Goal: Information Seeking & Learning: Learn about a topic

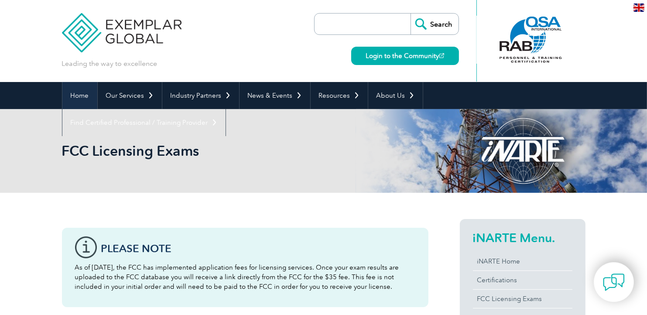
click at [71, 97] on link "Home" at bounding box center [79, 95] width 35 height 27
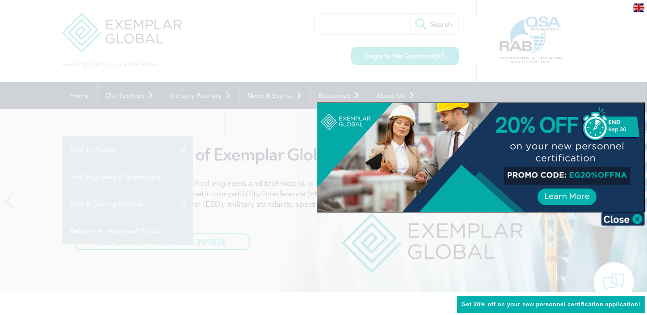
click at [605, 55] on div at bounding box center [323, 157] width 647 height 315
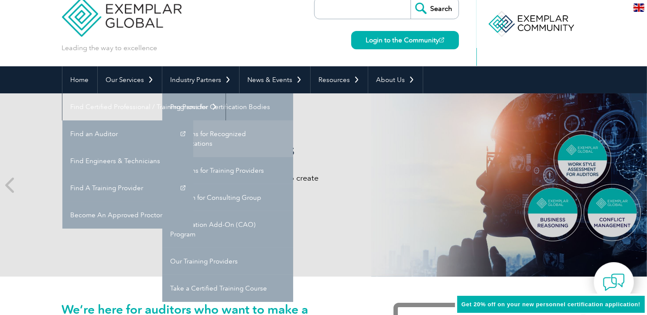
scroll to position [16, 0]
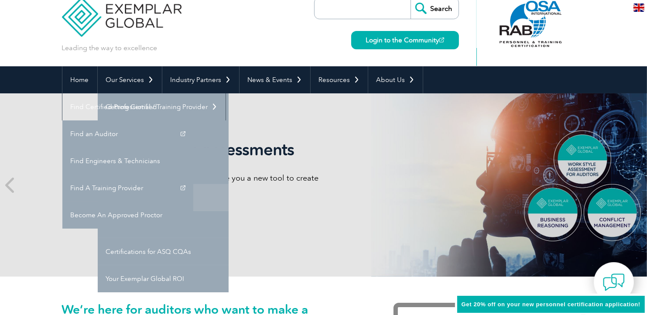
click at [173, 199] on link "FCC Licensing Exams" at bounding box center [163, 197] width 131 height 27
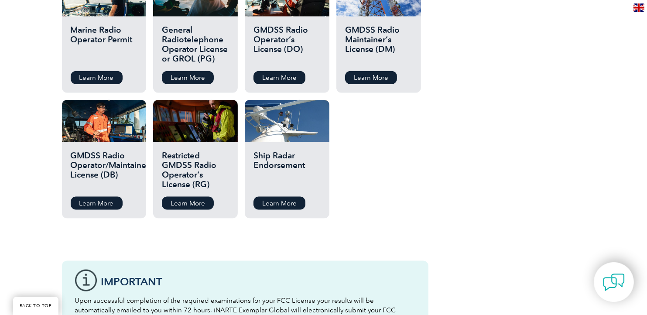
scroll to position [1059, 0]
click at [269, 199] on link "Learn More" at bounding box center [279, 203] width 52 height 13
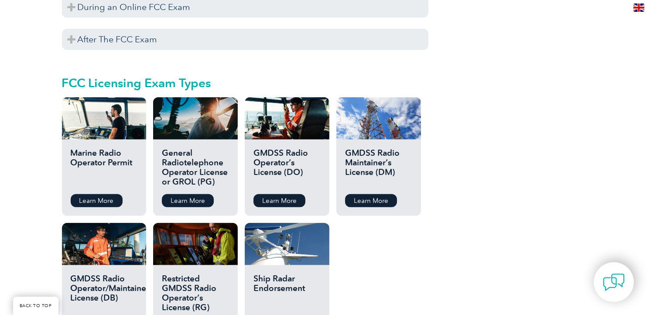
scroll to position [977, 0]
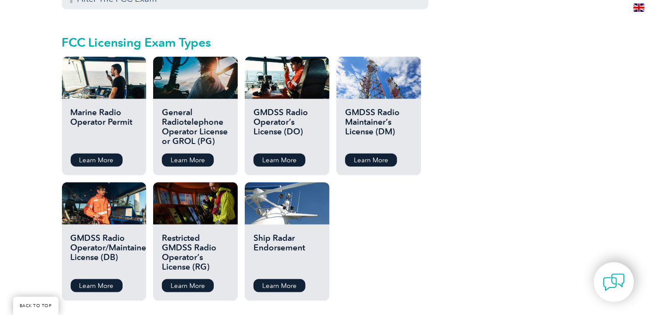
click at [279, 236] on h2 "Ship Radar Endorsement" at bounding box center [286, 252] width 67 height 39
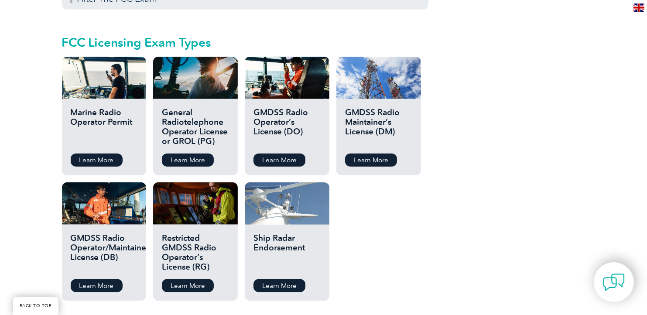
click at [284, 183] on div at bounding box center [287, 203] width 84 height 42
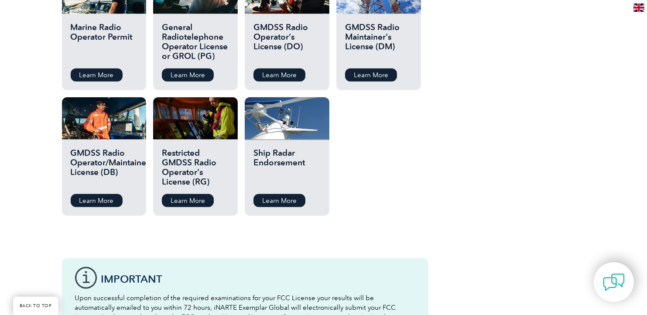
scroll to position [1061, 0]
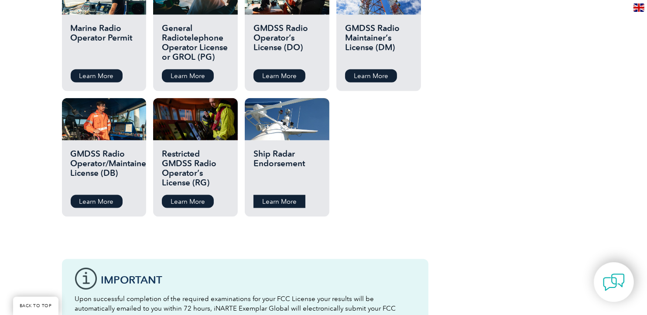
click at [282, 197] on link "Learn More" at bounding box center [279, 201] width 52 height 13
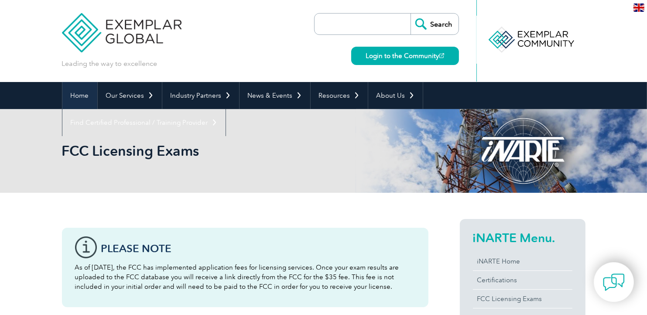
click at [79, 88] on link "Home" at bounding box center [79, 95] width 35 height 27
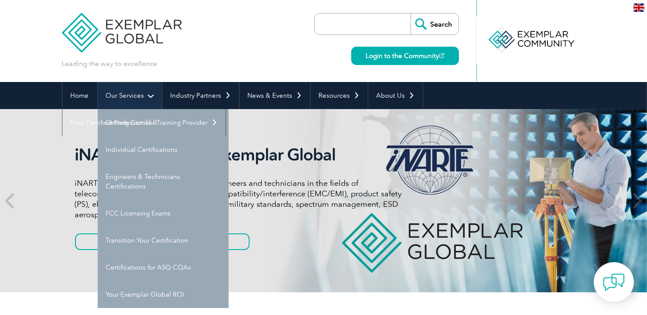
click at [136, 101] on link "Our Services" at bounding box center [130, 95] width 64 height 27
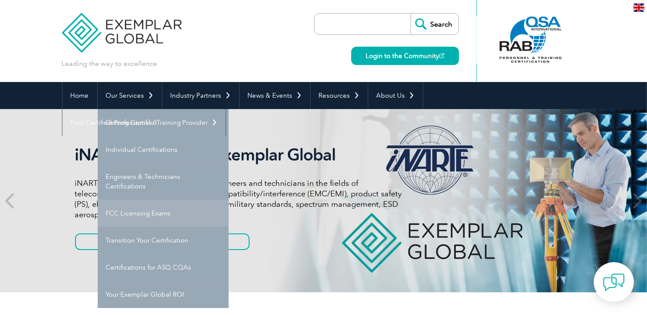
click at [147, 220] on link "FCC Licensing Exams" at bounding box center [163, 213] width 131 height 27
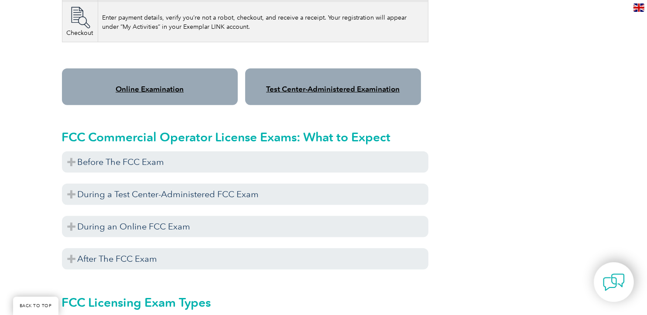
scroll to position [717, 0]
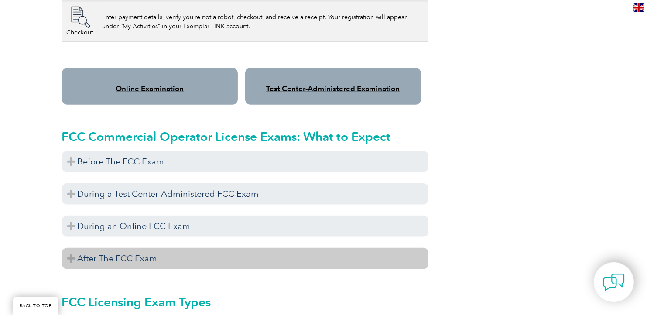
click at [127, 249] on h3 "After The FCC Exam" at bounding box center [245, 258] width 366 height 21
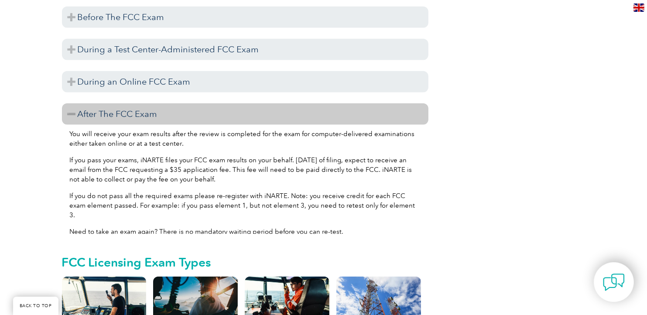
scroll to position [862, 0]
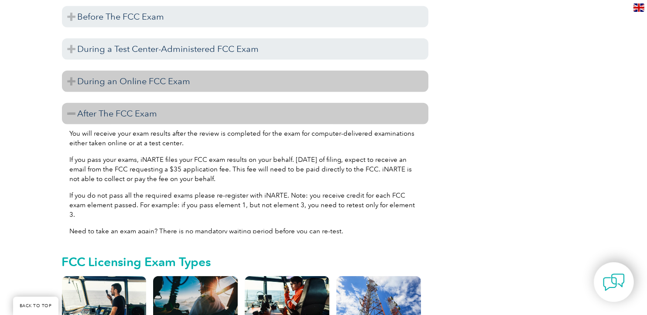
click at [73, 71] on h3 "During an Online FCC Exam" at bounding box center [245, 81] width 366 height 21
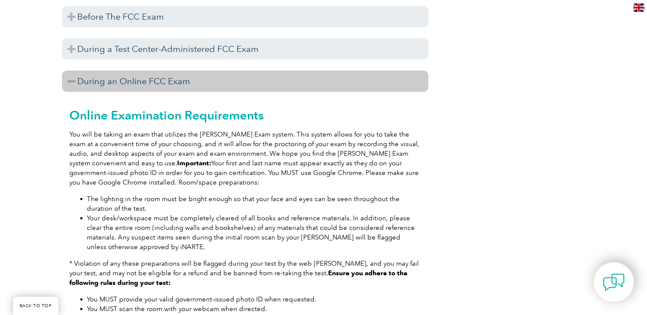
click at [73, 71] on h3 "During an Online FCC Exam" at bounding box center [245, 81] width 366 height 21
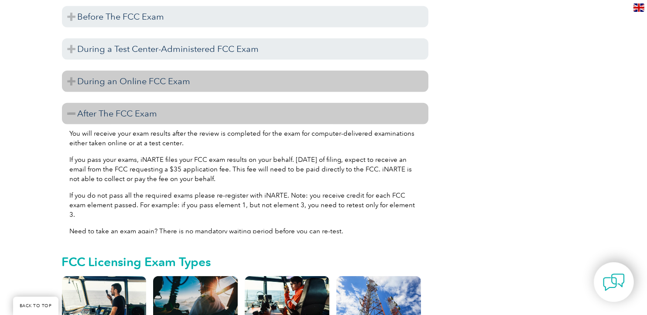
click at [73, 71] on h3 "During an Online FCC Exam" at bounding box center [245, 81] width 366 height 21
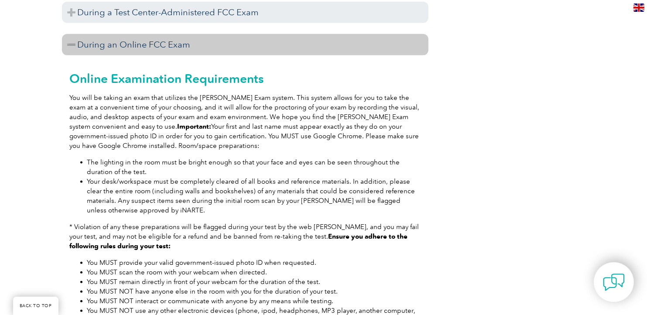
scroll to position [895, 0]
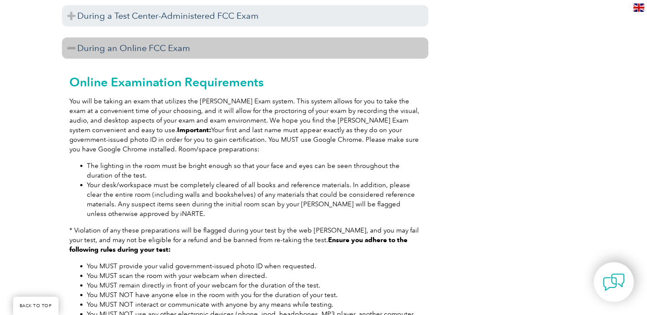
click at [68, 40] on h3 "During an Online FCC Exam" at bounding box center [245, 48] width 366 height 21
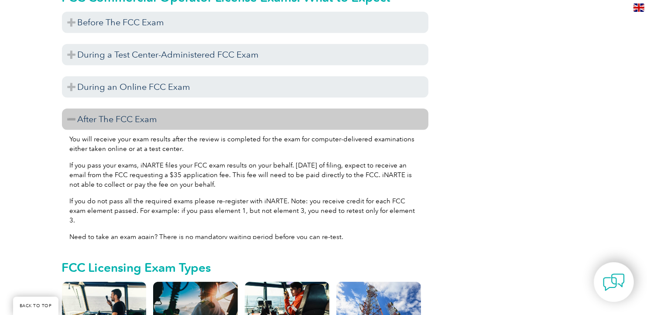
scroll to position [856, 0]
